Goal: Task Accomplishment & Management: Manage account settings

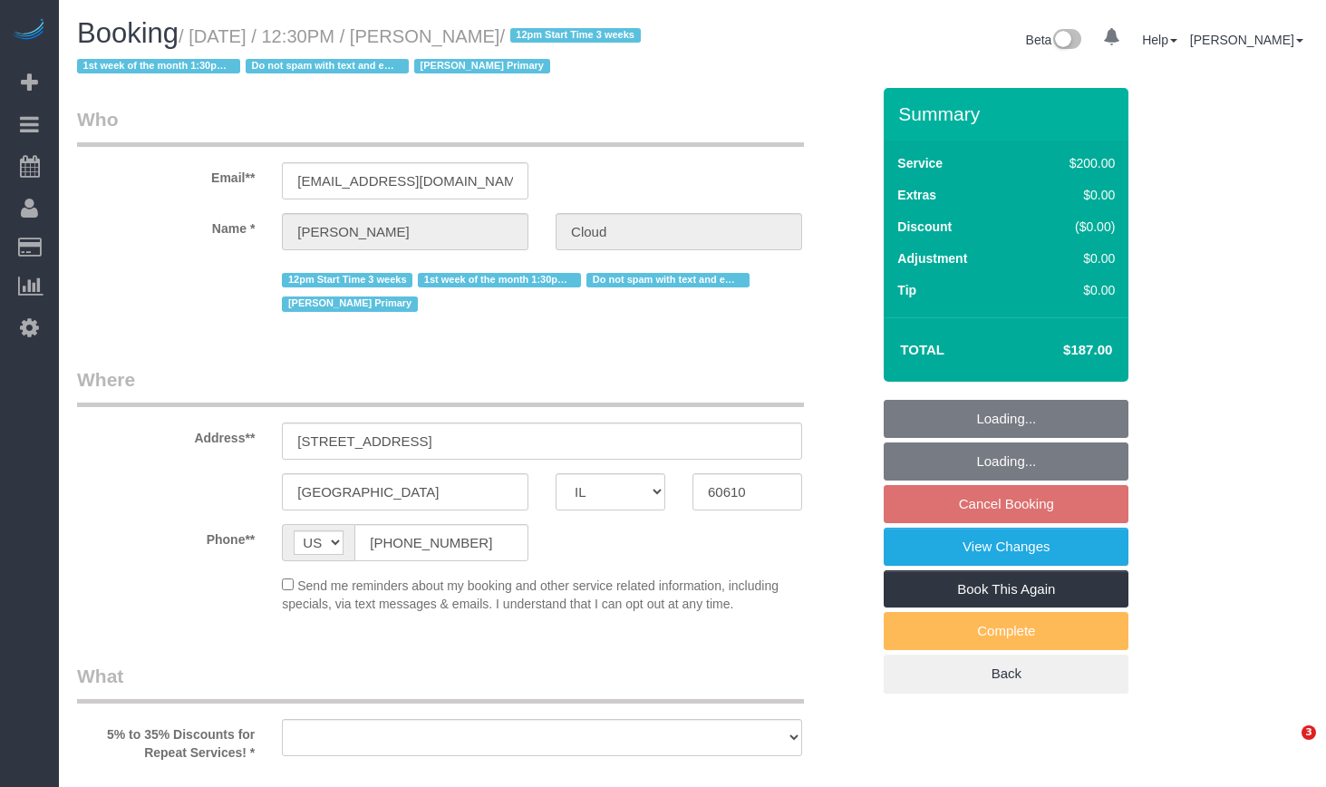
select select "IL"
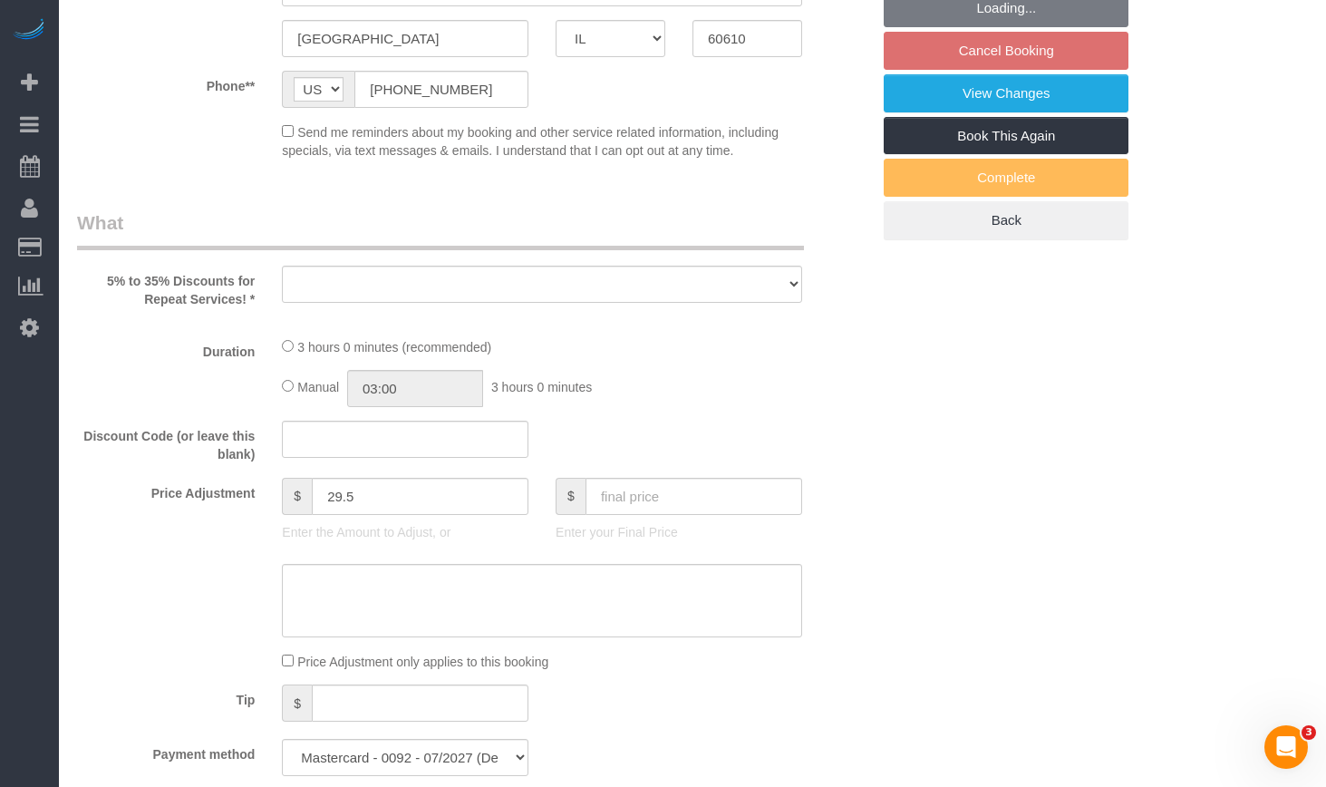
select select "object:823"
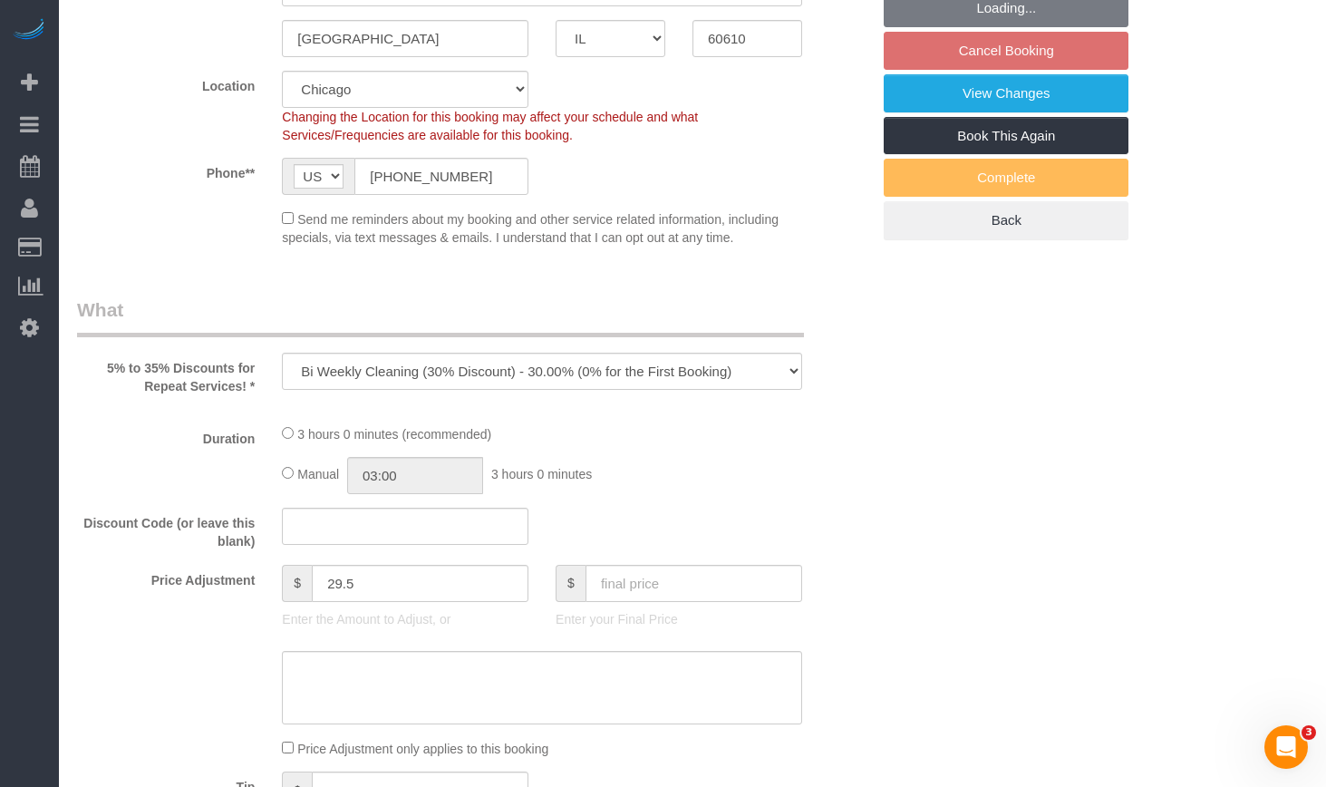
select select "512"
select select "number:1"
select select "number:58"
select select "number:139"
select select "number:107"
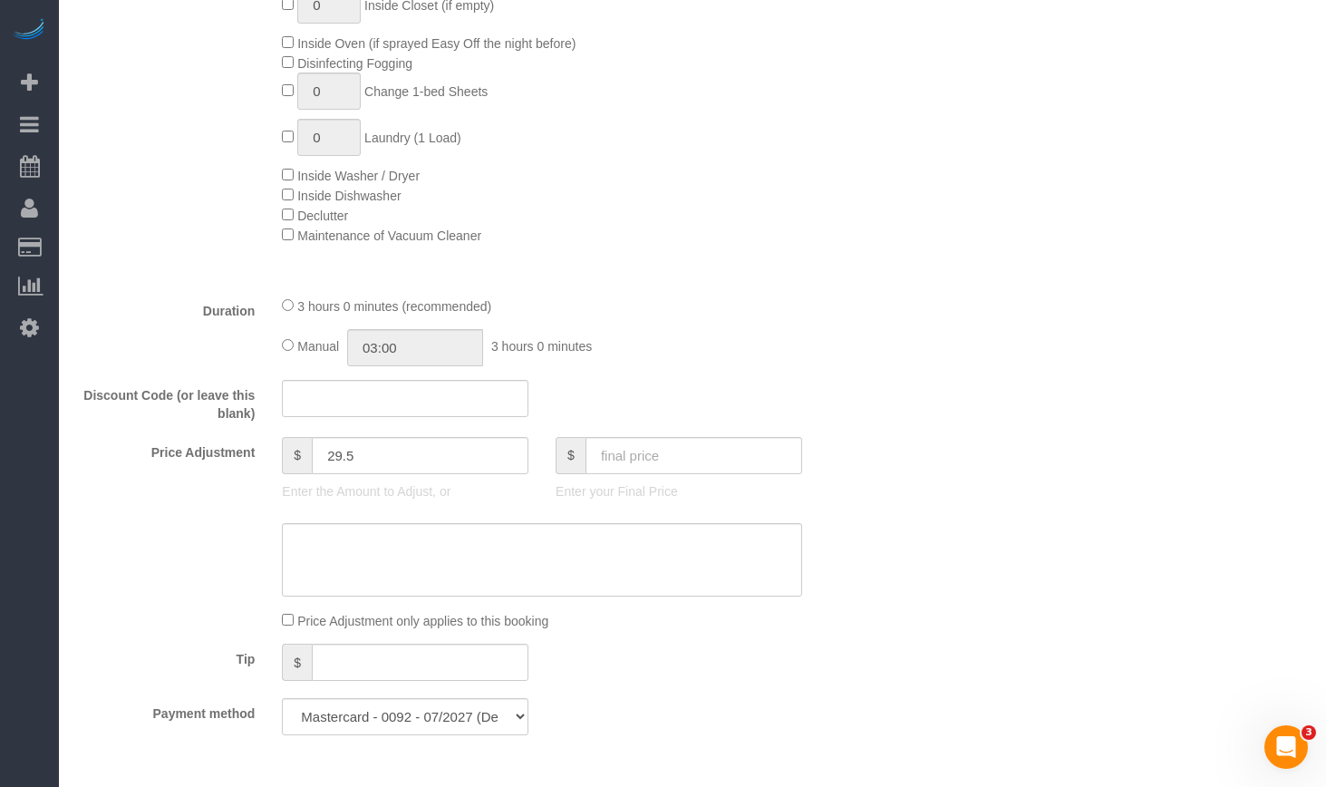
select select "object:1372"
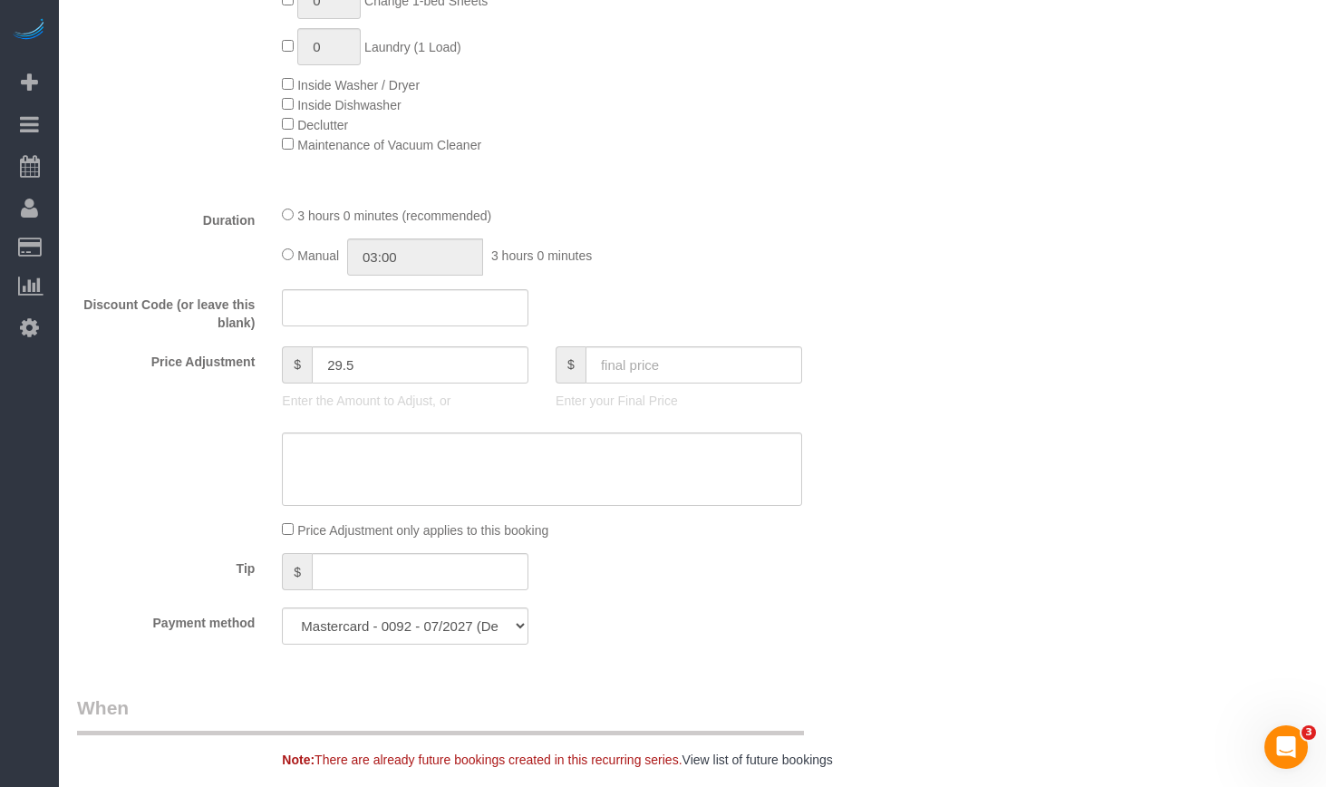
scroll to position [1450, 0]
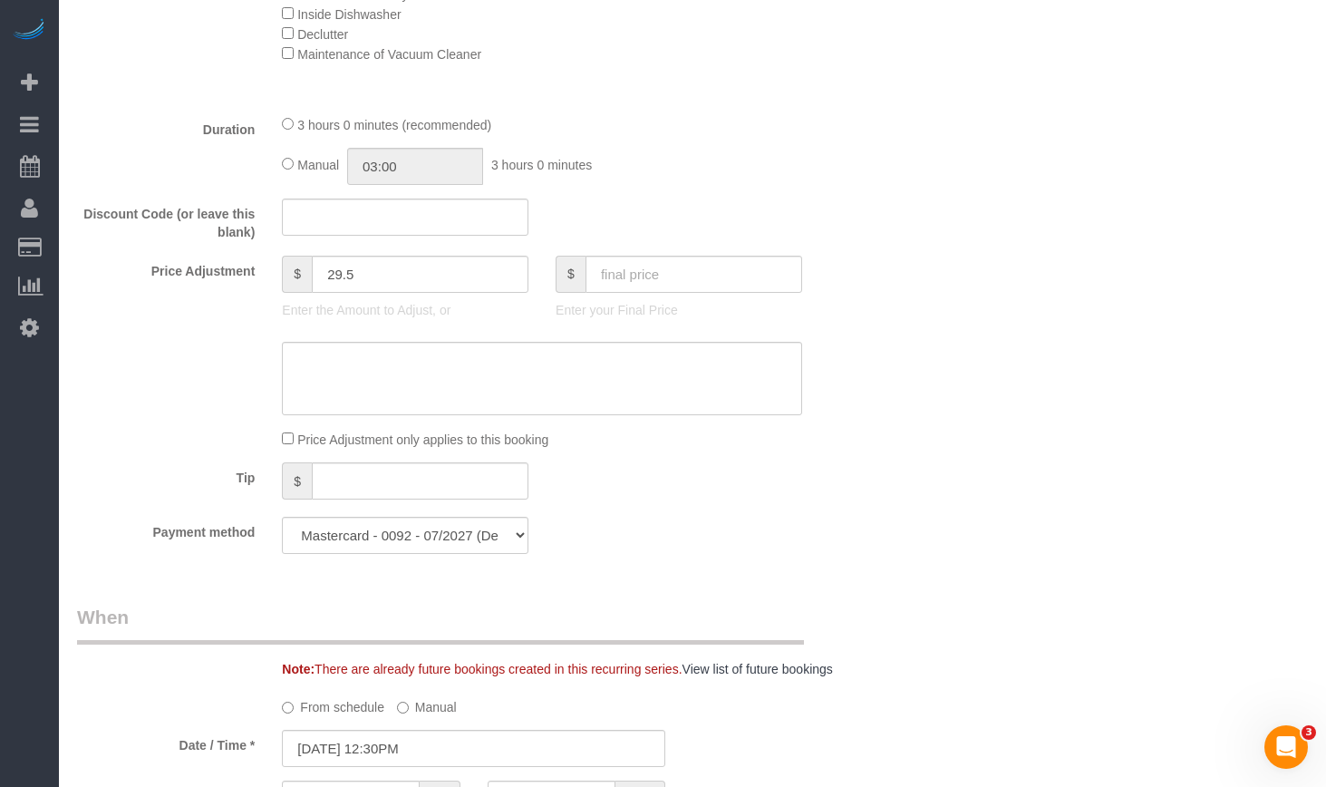
click at [658, 338] on sui-booking-price-adjustment "Price Adjustment $ 29.5 Enter the Amount to Adjust, or $ Enter your Final Price…" at bounding box center [473, 353] width 793 height 194
click at [682, 363] on textarea at bounding box center [542, 379] width 520 height 74
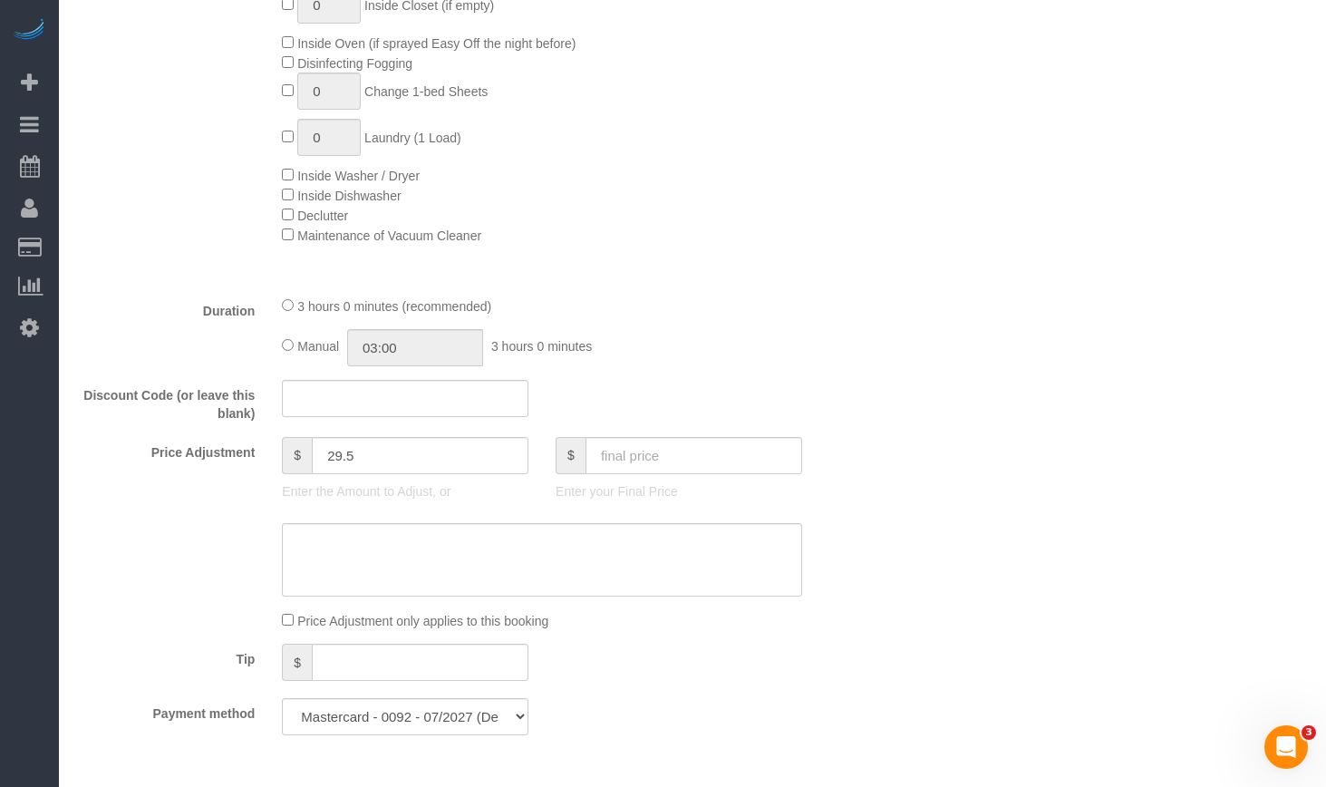
scroll to position [1178, 0]
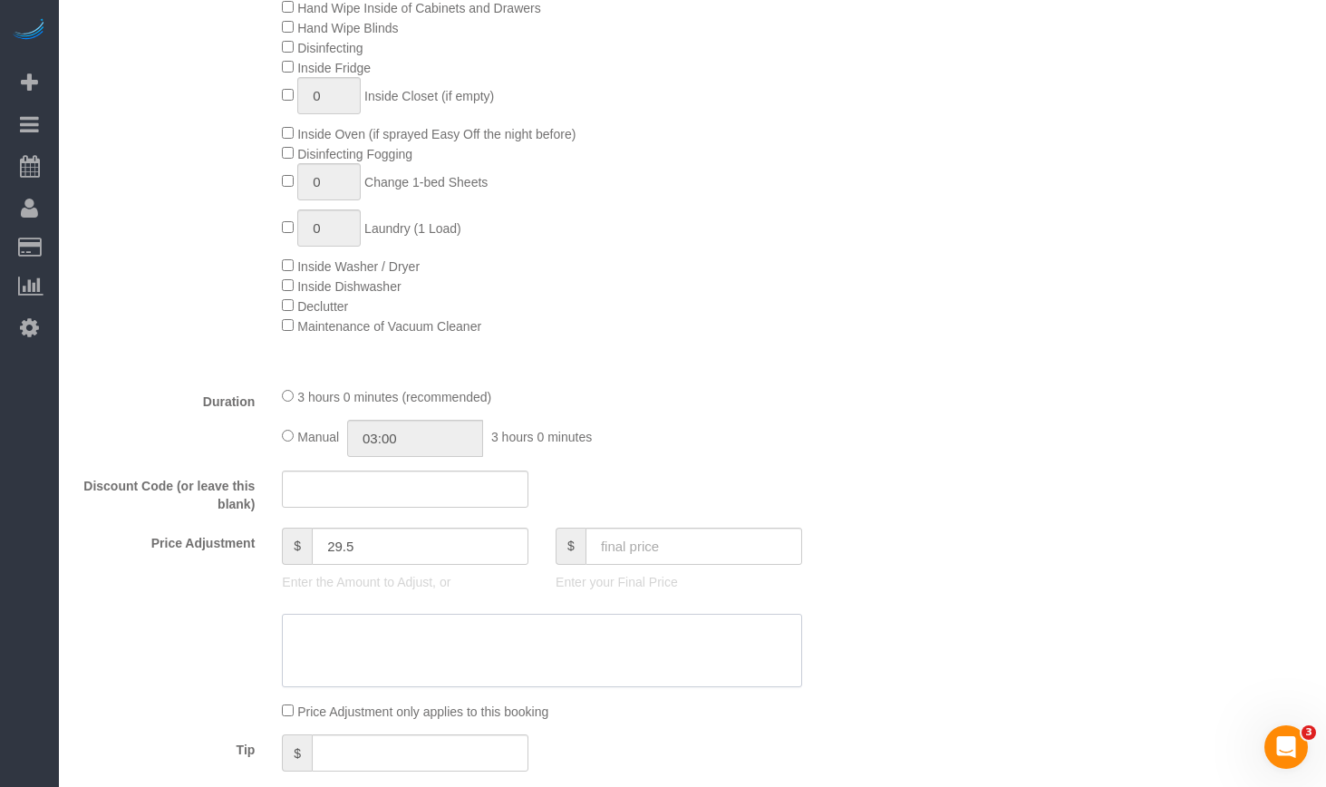
click at [453, 635] on textarea at bounding box center [542, 651] width 520 height 74
paste textarea "62.33"
click at [358, 644] on textarea at bounding box center [542, 651] width 520 height 74
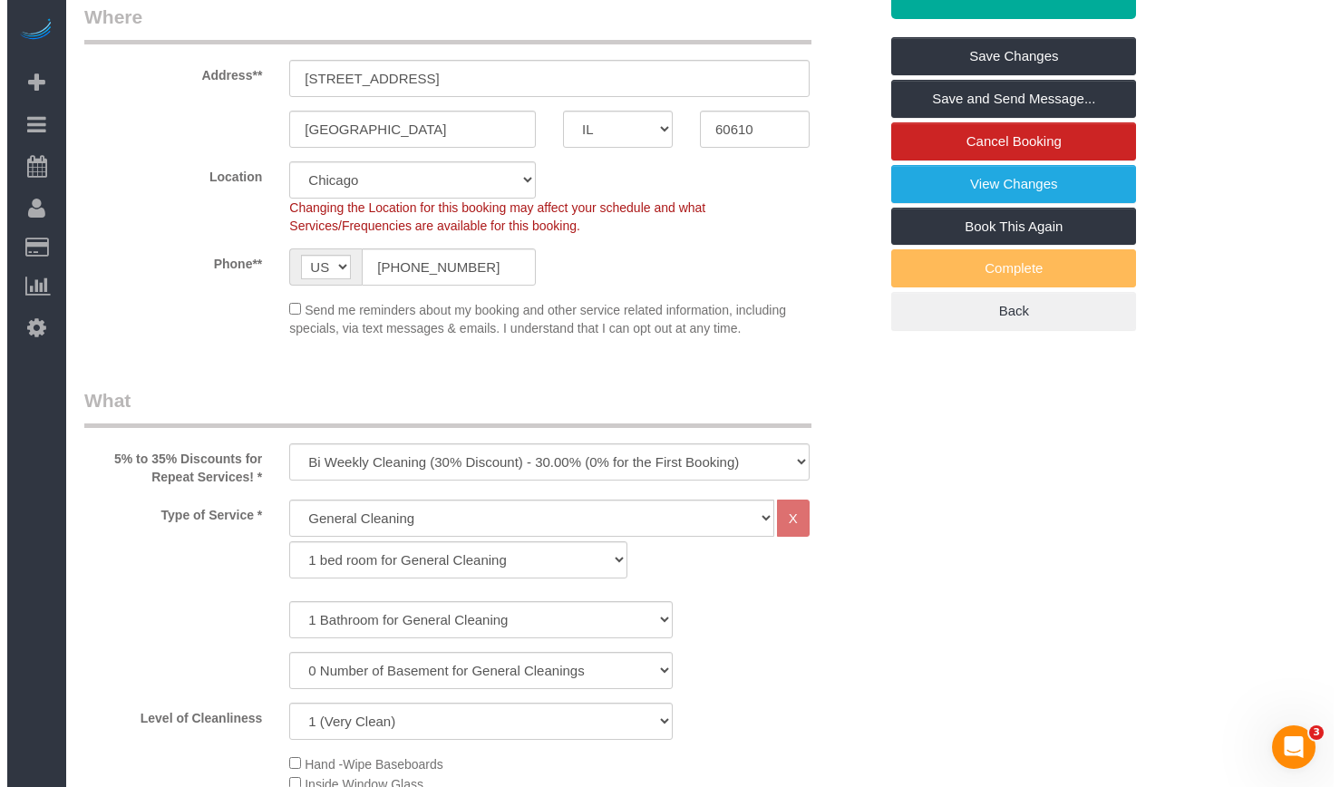
scroll to position [0, 0]
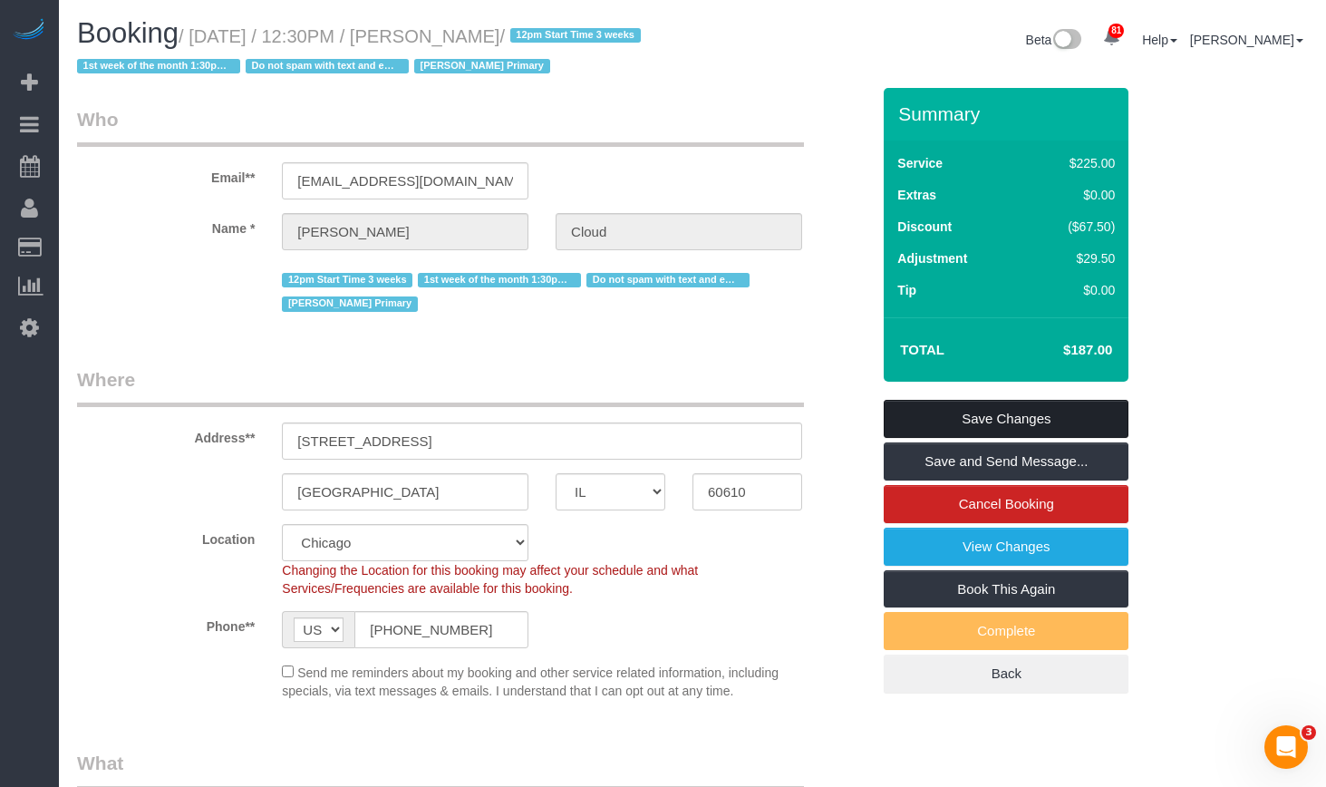
type textarea "$62.33 hourly rate"
click at [1006, 410] on link "Save Changes" at bounding box center [1006, 419] width 245 height 38
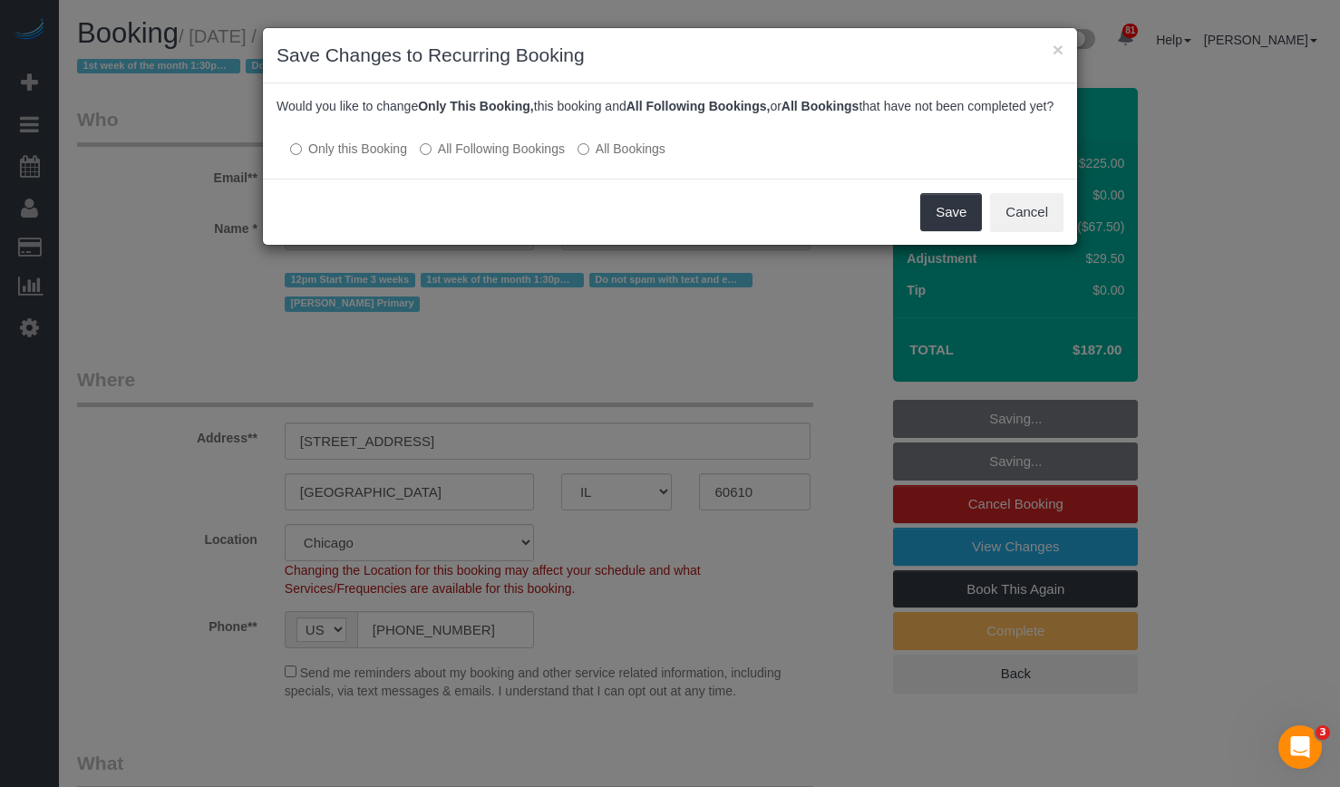
click at [519, 158] on label "All Following Bookings" at bounding box center [492, 149] width 145 height 18
click at [949, 228] on button "Save" at bounding box center [951, 212] width 62 height 38
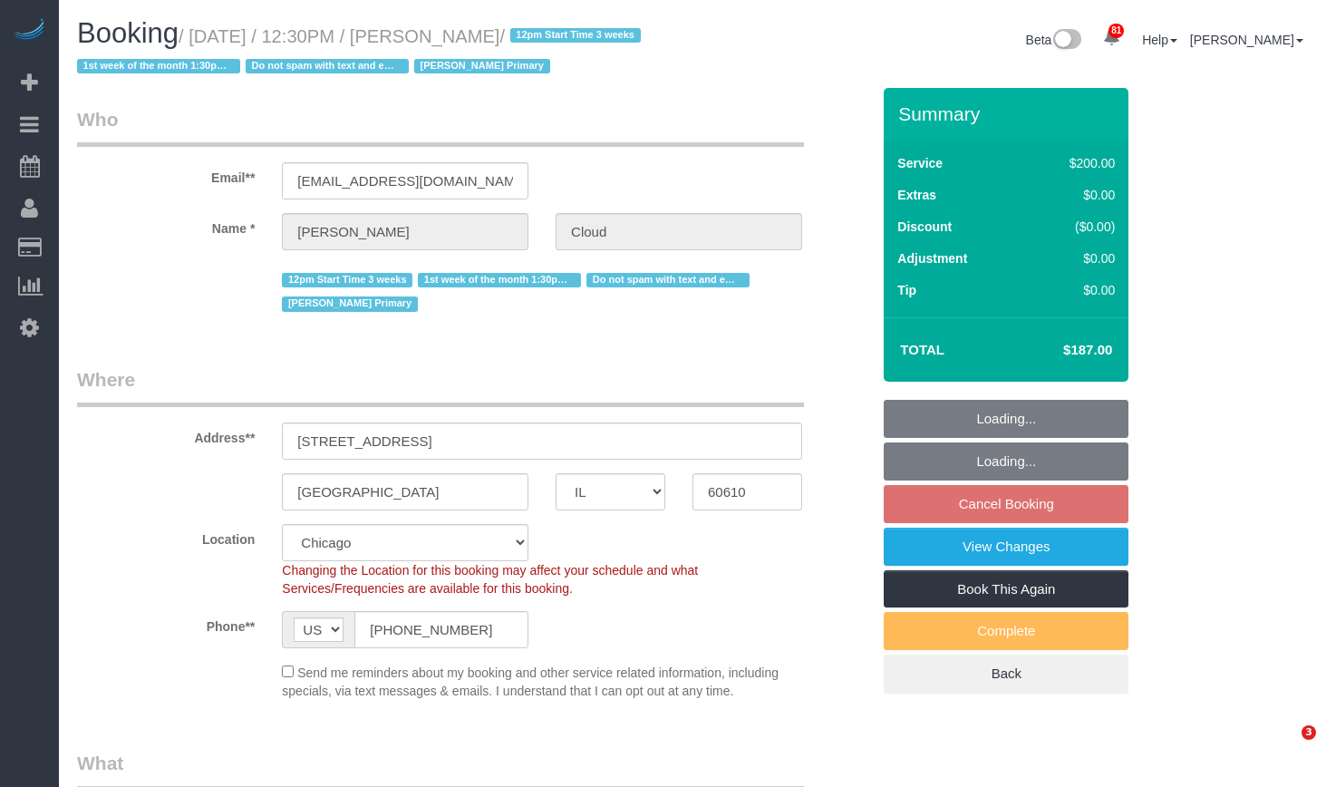
select select "IL"
select select "number:1"
select select "number:58"
select select "number:139"
select select "number:107"
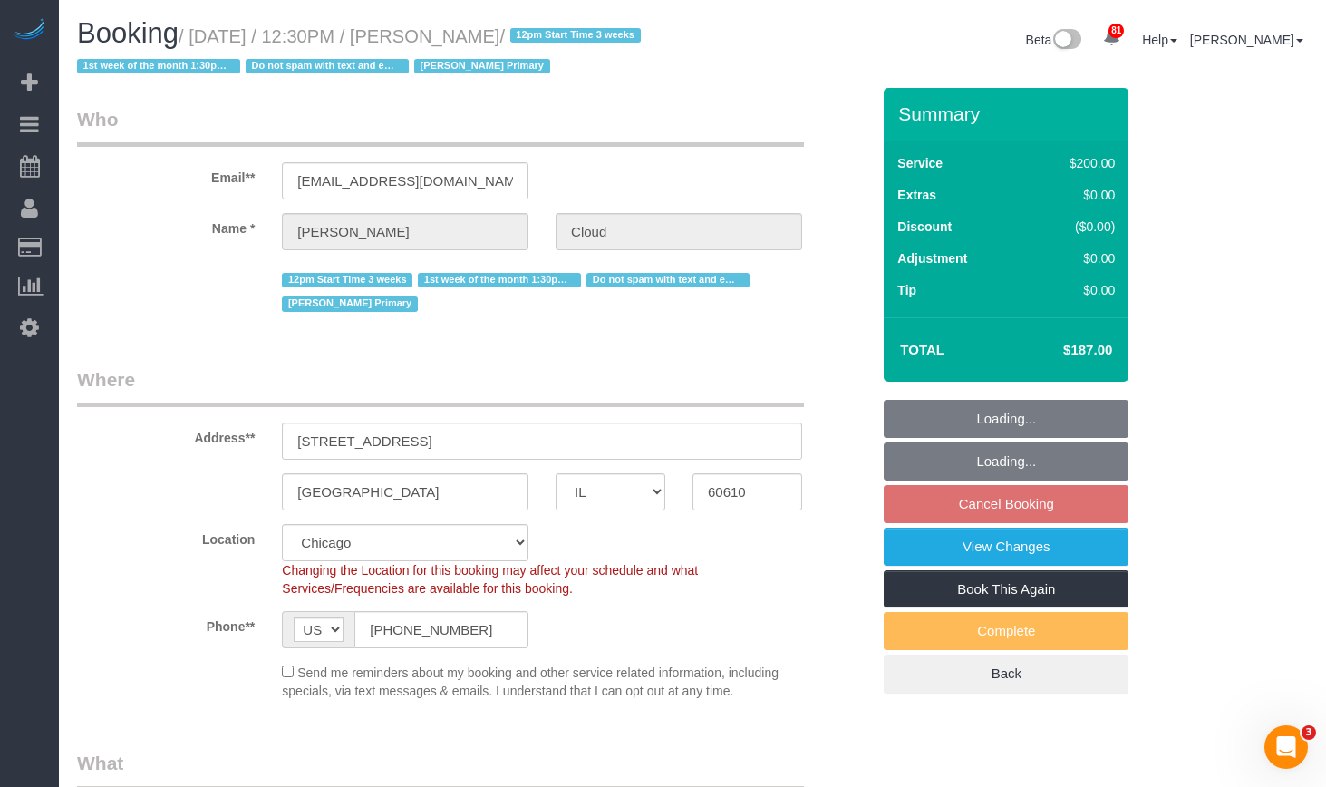
select select "object:1058"
select select "512"
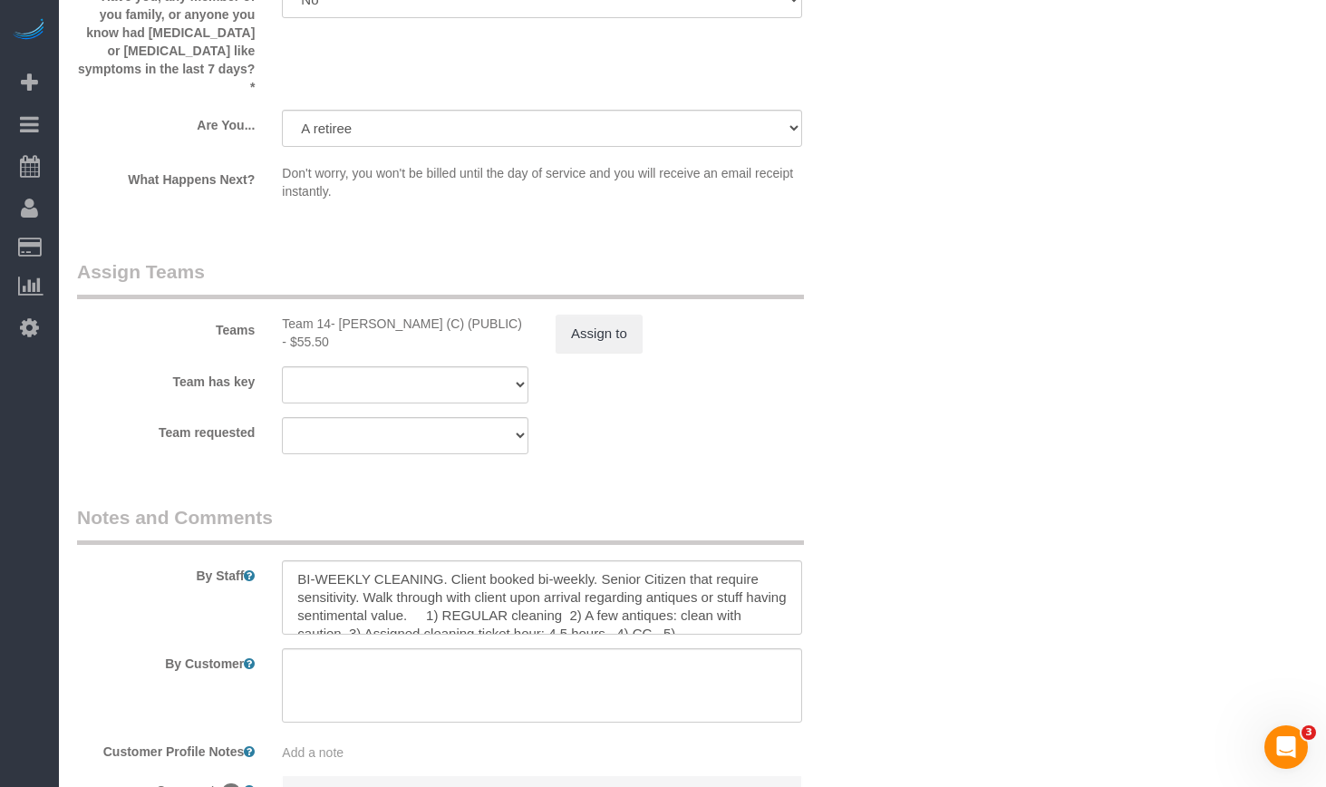
scroll to position [3263, 0]
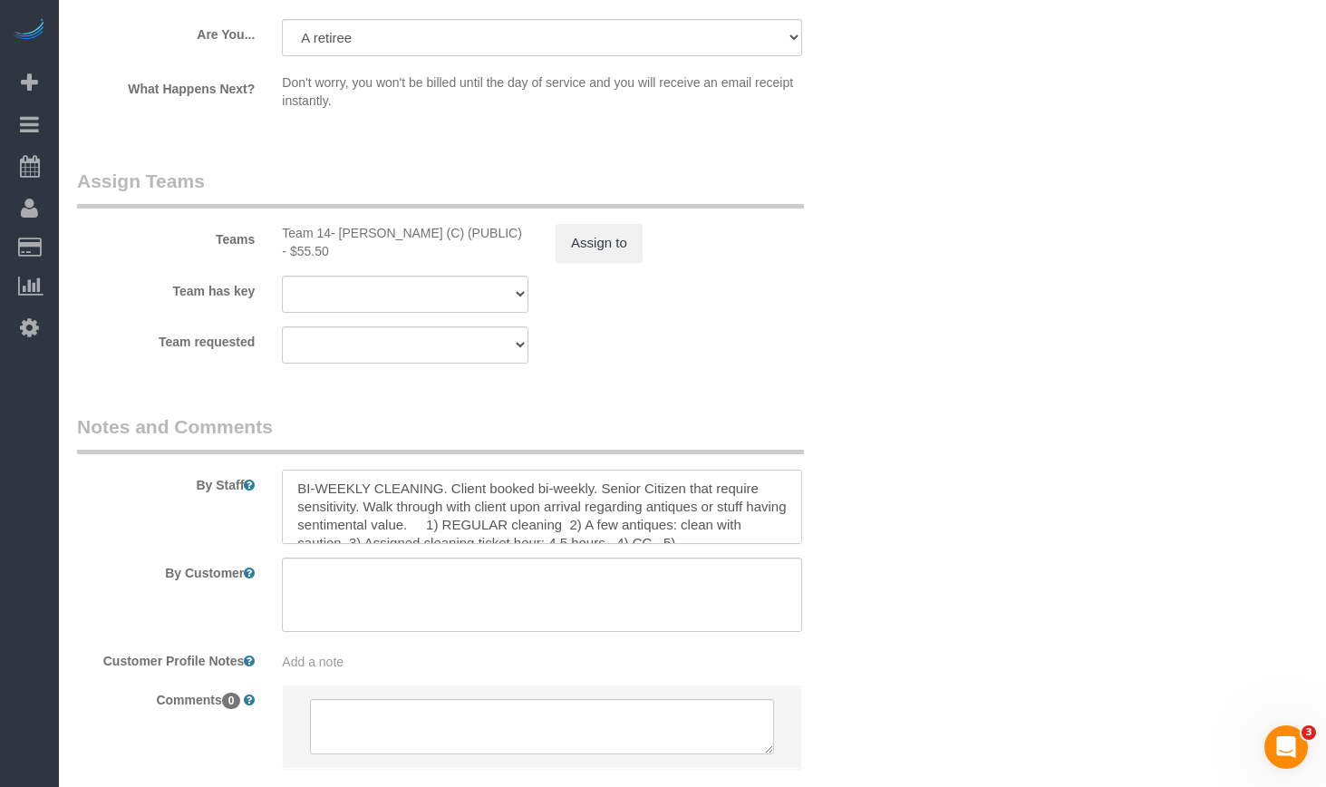
click at [554, 498] on textarea at bounding box center [542, 506] width 520 height 74
click at [635, 508] on textarea at bounding box center [542, 506] width 520 height 74
drag, startPoint x: 556, startPoint y: 510, endPoint x: 536, endPoint y: 509, distance: 20.9
click at [536, 509] on textarea at bounding box center [542, 506] width 520 height 74
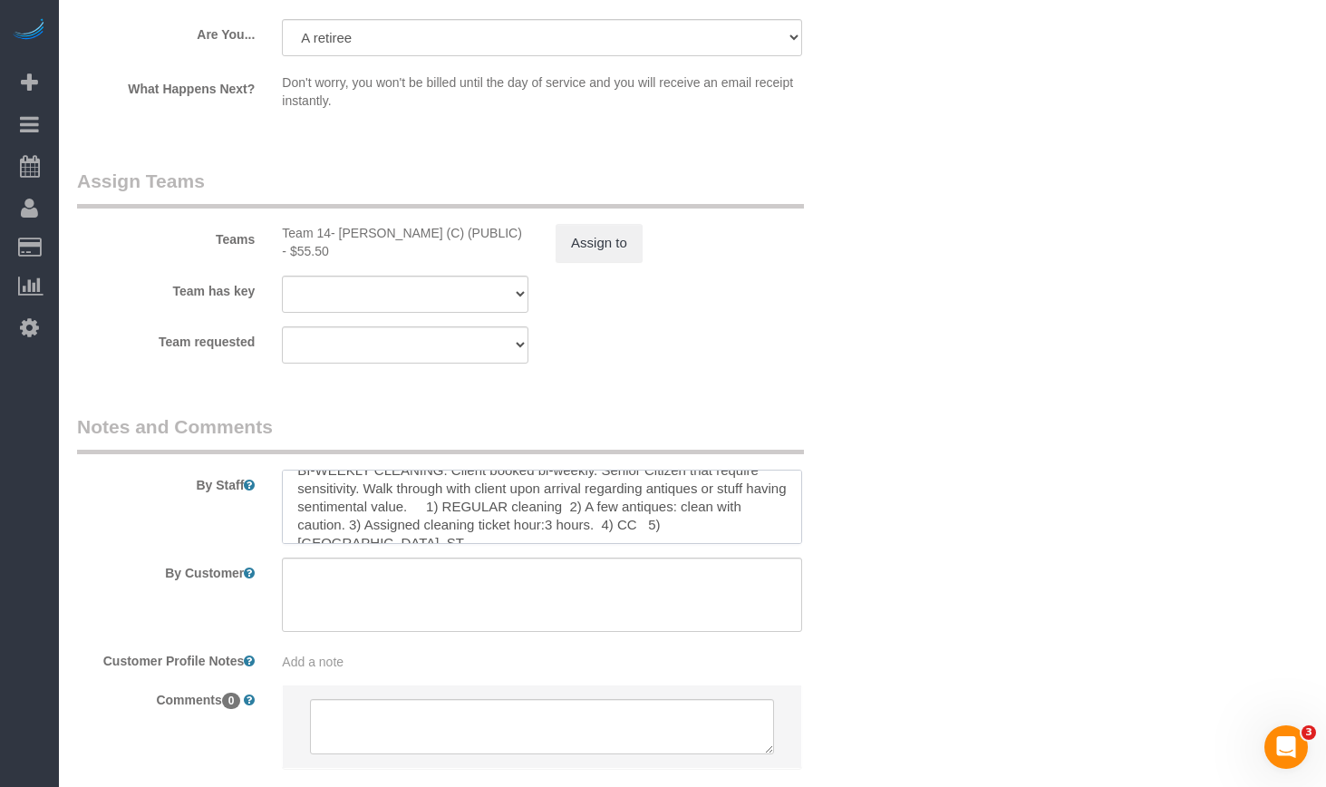
click at [538, 511] on textarea at bounding box center [542, 506] width 520 height 74
type textarea "BI-WEEKLY CLEANING. Client booked bi-weekly. Senior Citizen that require sensit…"
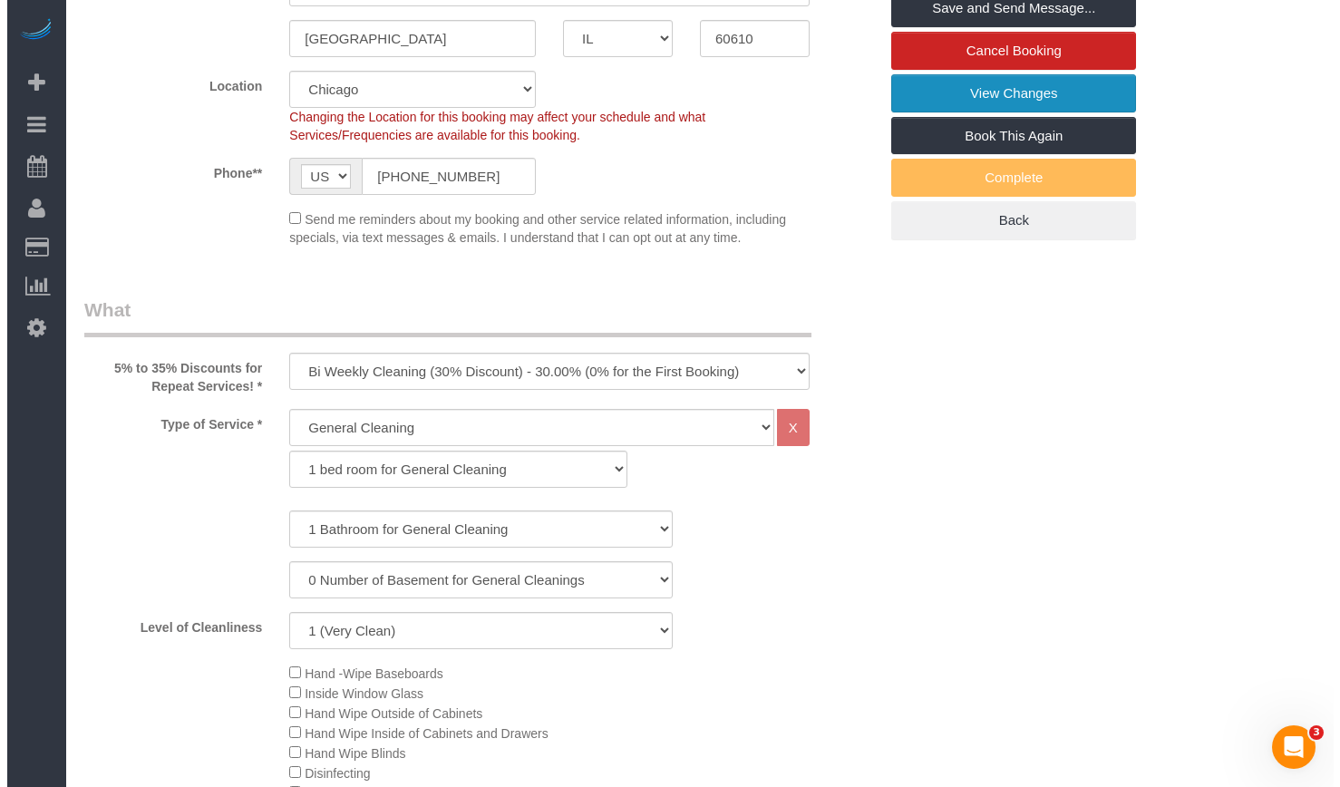
scroll to position [0, 0]
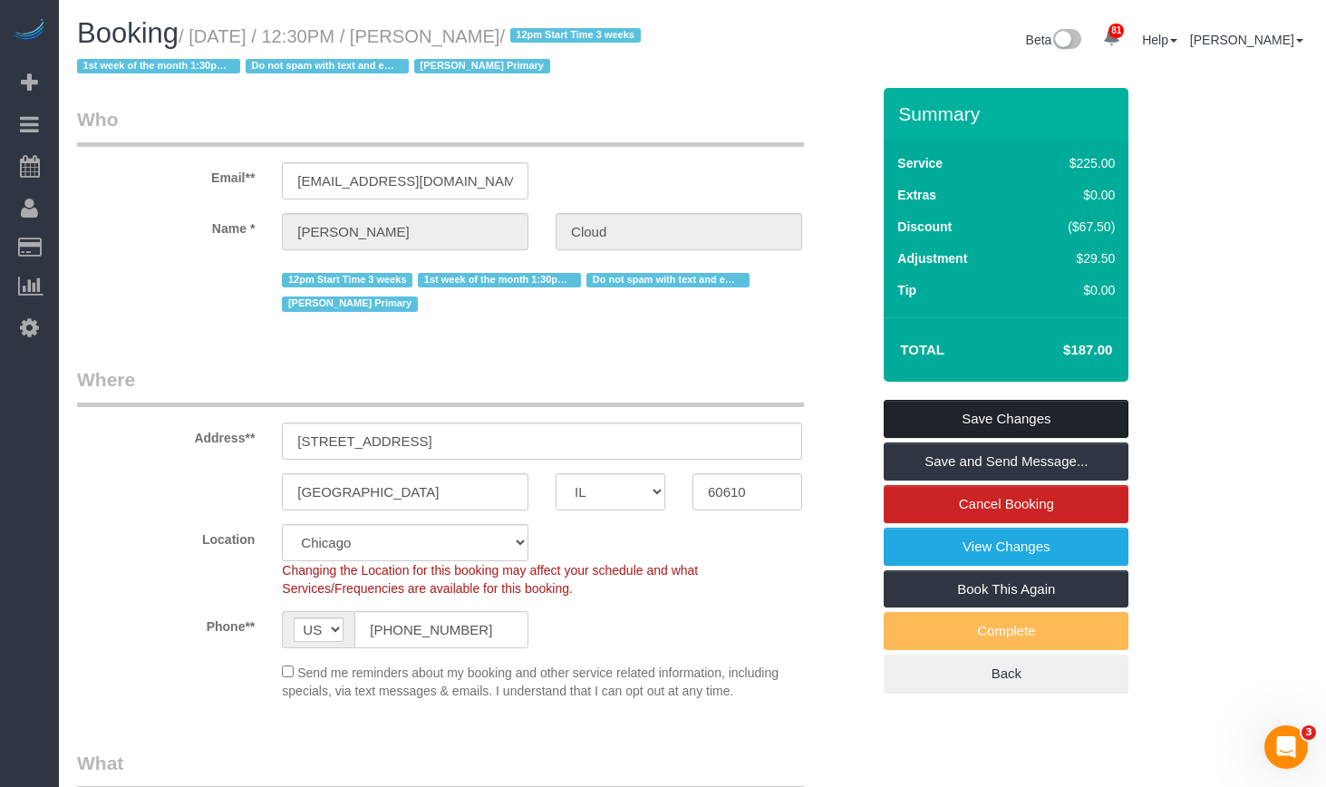
click at [1009, 417] on link "Save Changes" at bounding box center [1006, 419] width 245 height 38
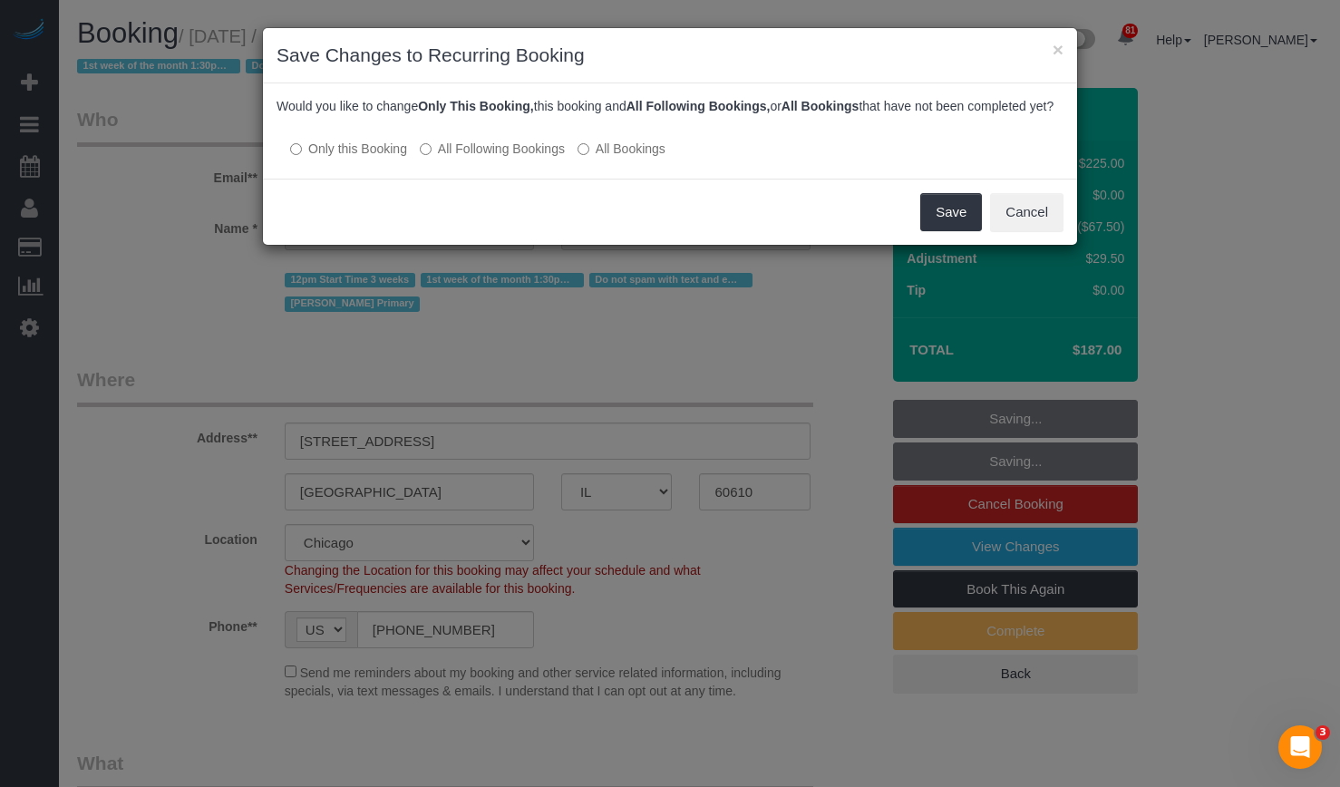
click at [630, 158] on label "All Bookings" at bounding box center [621, 149] width 88 height 18
click at [537, 158] on label "All Following Bookings" at bounding box center [492, 149] width 145 height 18
click at [942, 220] on button "Save" at bounding box center [951, 212] width 62 height 38
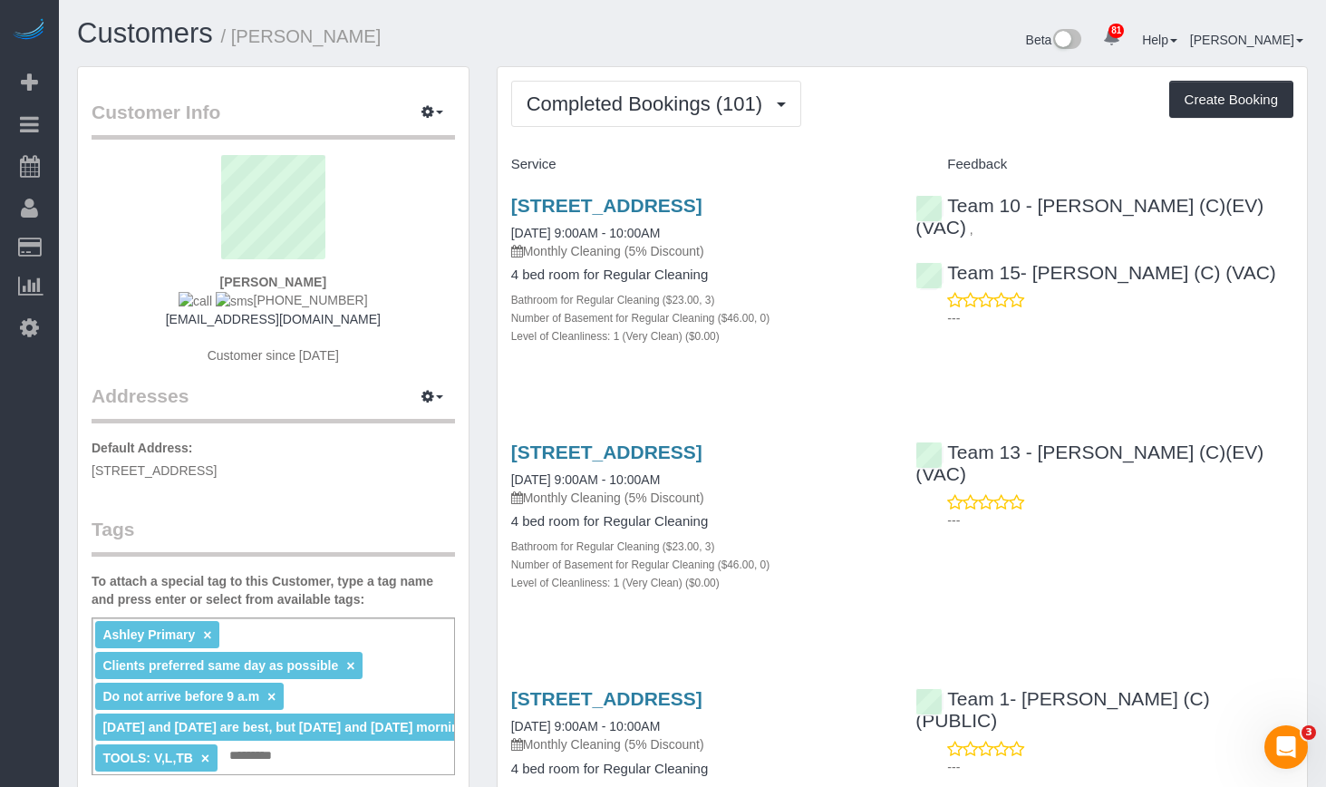
drag, startPoint x: 357, startPoint y: 39, endPoint x: 234, endPoint y: 43, distance: 123.3
click at [234, 43] on h1 "Customers / Ted Hardin" at bounding box center [378, 33] width 602 height 31
copy small "Ted Hardin"
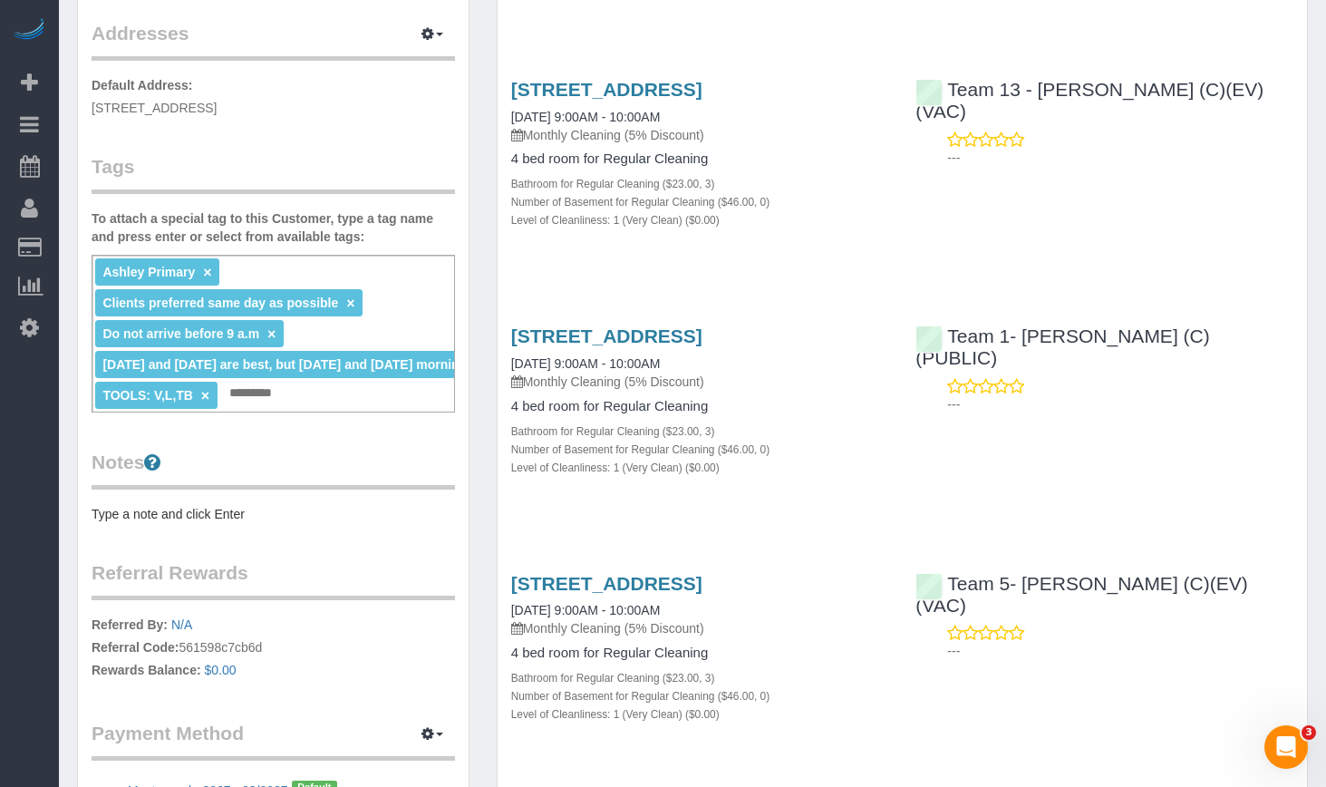
scroll to position [91, 0]
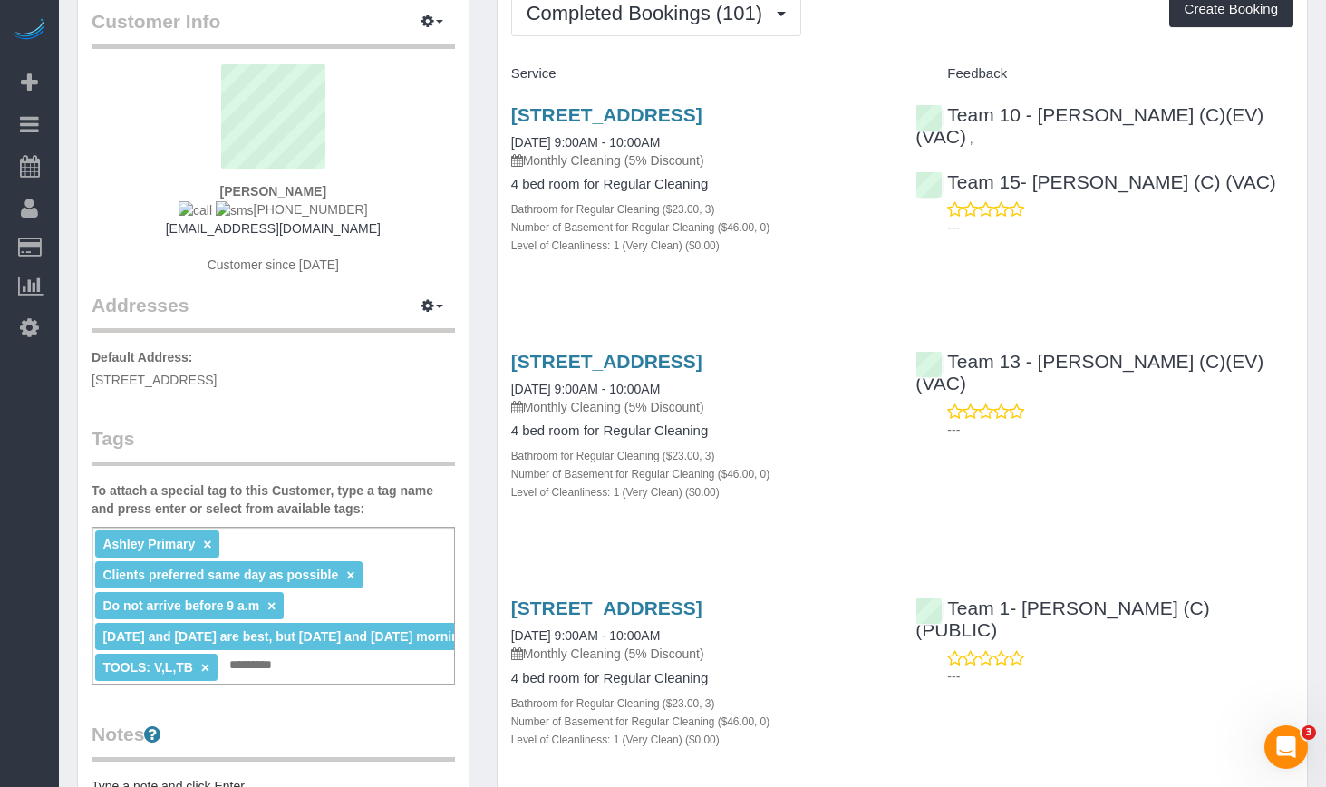
click at [1109, 499] on div "6435 N Fairfield Av, Chicago, IL 60645 07/03/2025 9:00AM - 10:00AM Monthly Clea…" at bounding box center [902, 435] width 809 height 201
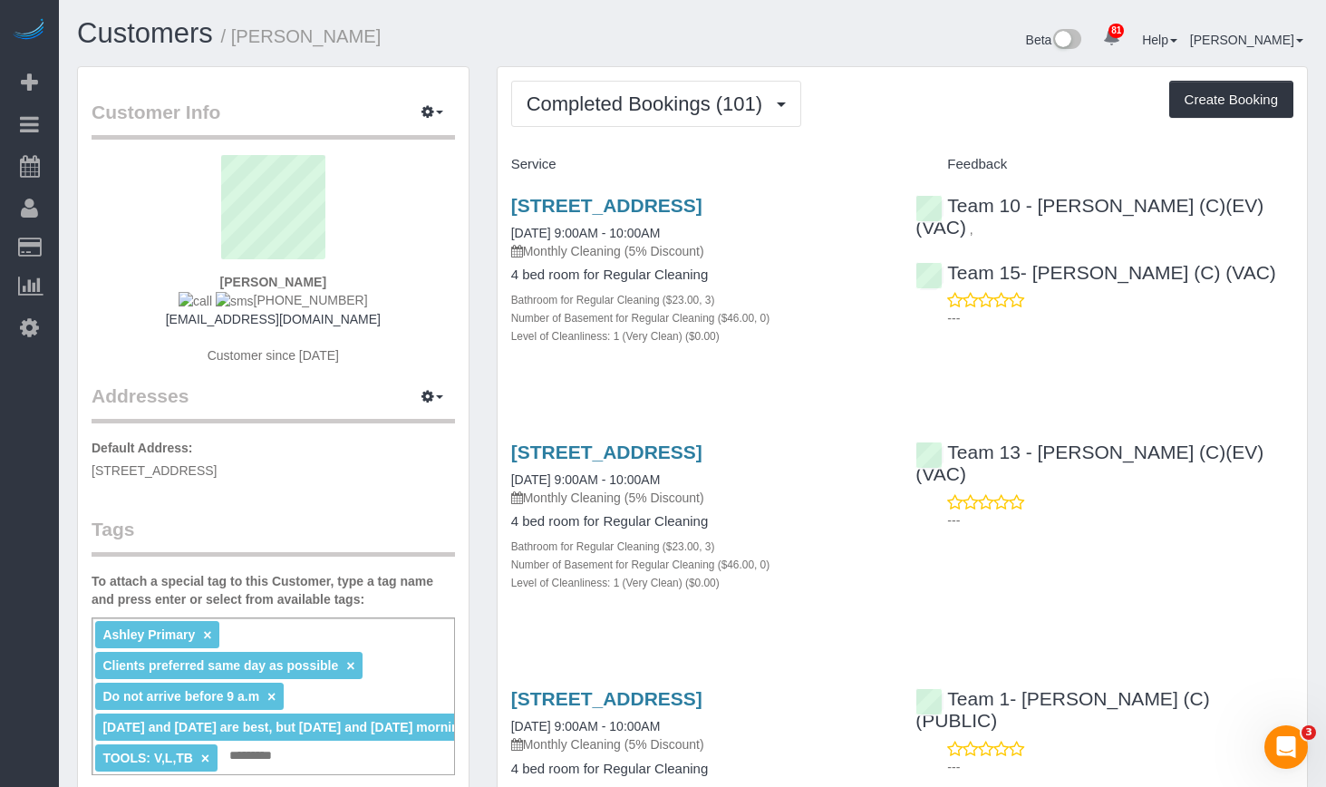
click at [1269, 366] on div "6435 N Fairfield Av, Chicago, IL 60645 08/06/2025 9:00AM - 10:00AM Monthly Clea…" at bounding box center [902, 279] width 809 height 201
drag, startPoint x: 363, startPoint y: 303, endPoint x: 249, endPoint y: 305, distance: 114.2
click at [249, 305] on div "Ted Hardin 773-398-7515 thardin@colum.edu Customer since 2015" at bounding box center [273, 268] width 363 height 227
copy span "773-398-7515"
click at [247, 277] on strong "Ted Hardin" at bounding box center [273, 282] width 106 height 15
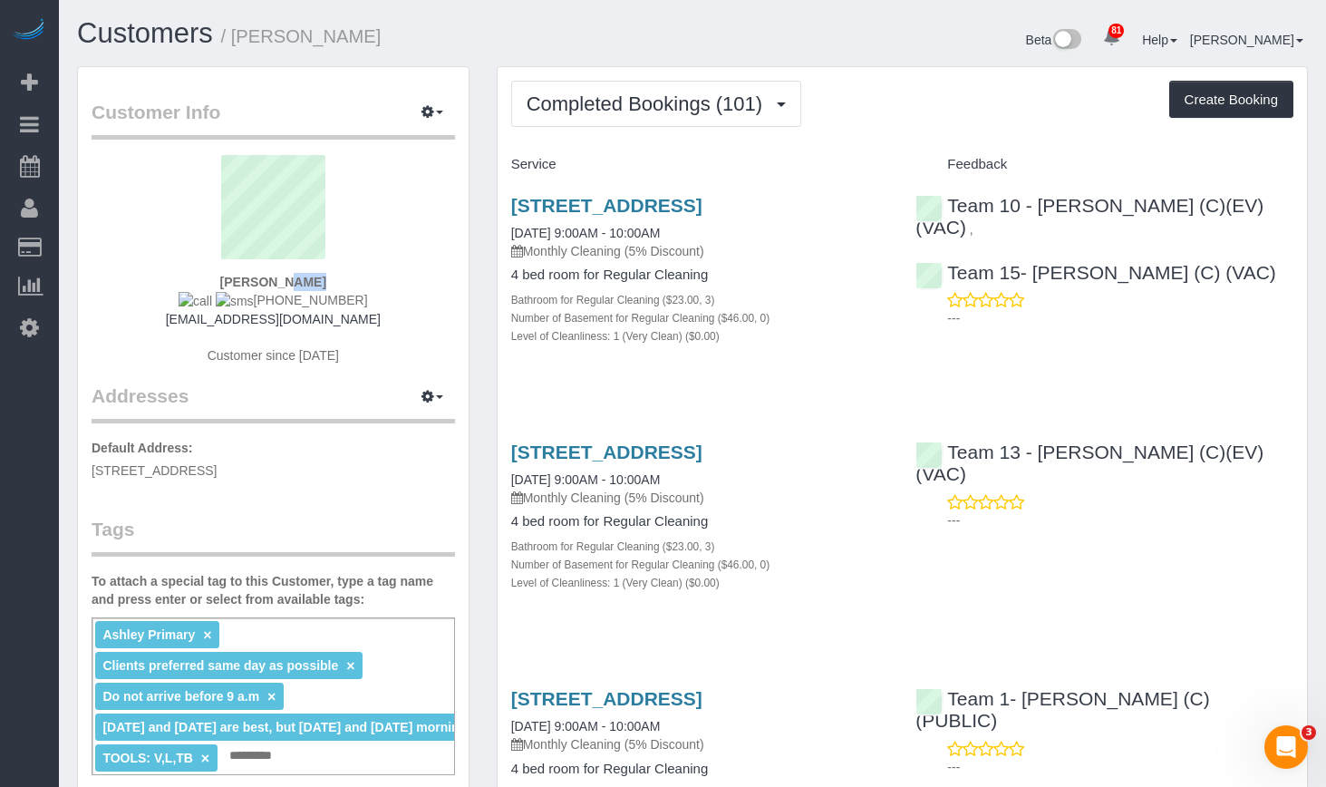
click at [247, 277] on strong "Ted Hardin" at bounding box center [273, 282] width 106 height 15
copy strong "Ted"
